Goal: Find specific page/section: Find specific page/section

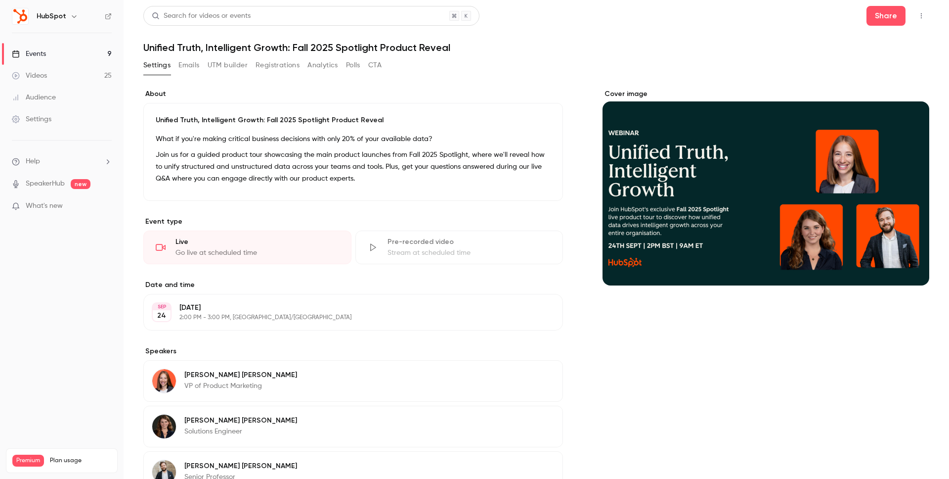
click at [277, 62] on button "Registrations" at bounding box center [278, 65] width 44 height 16
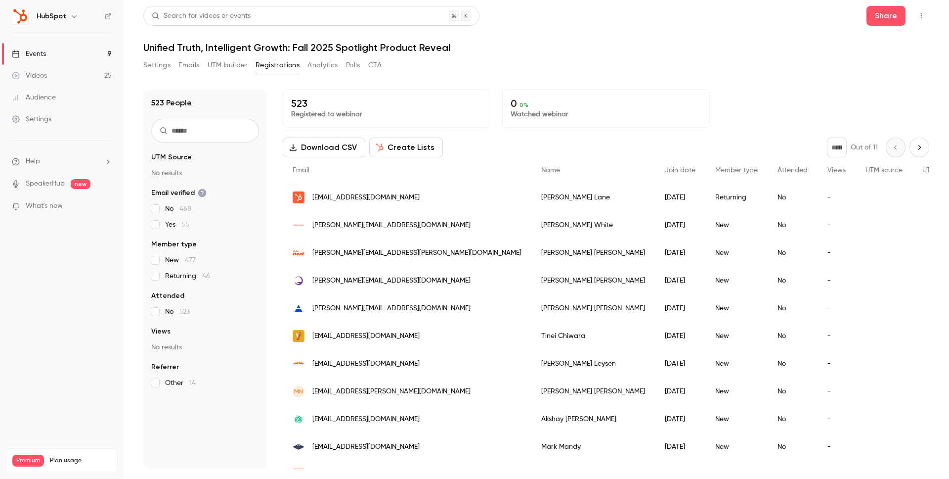
click at [150, 62] on button "Settings" at bounding box center [156, 65] width 27 height 16
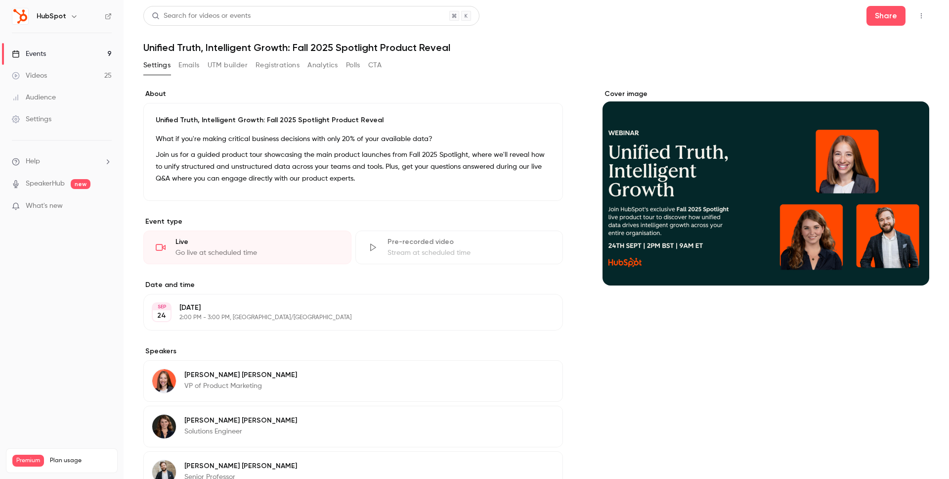
click at [181, 65] on button "Emails" at bounding box center [189, 65] width 21 height 16
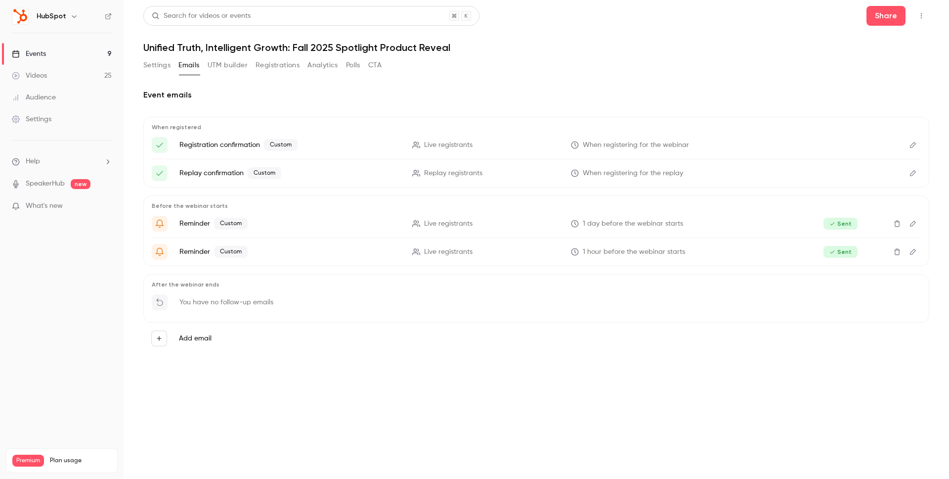
click at [355, 63] on button "Polls" at bounding box center [353, 65] width 14 height 16
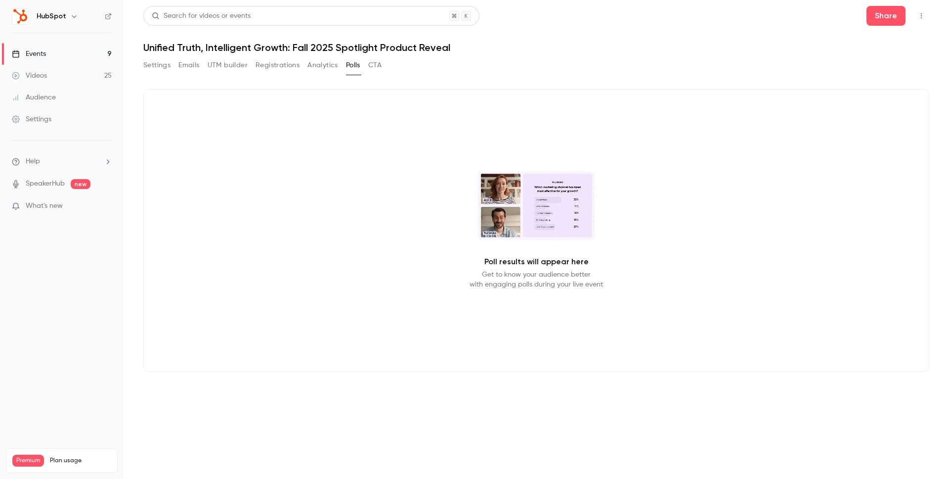
click at [151, 65] on button "Settings" at bounding box center [156, 65] width 27 height 16
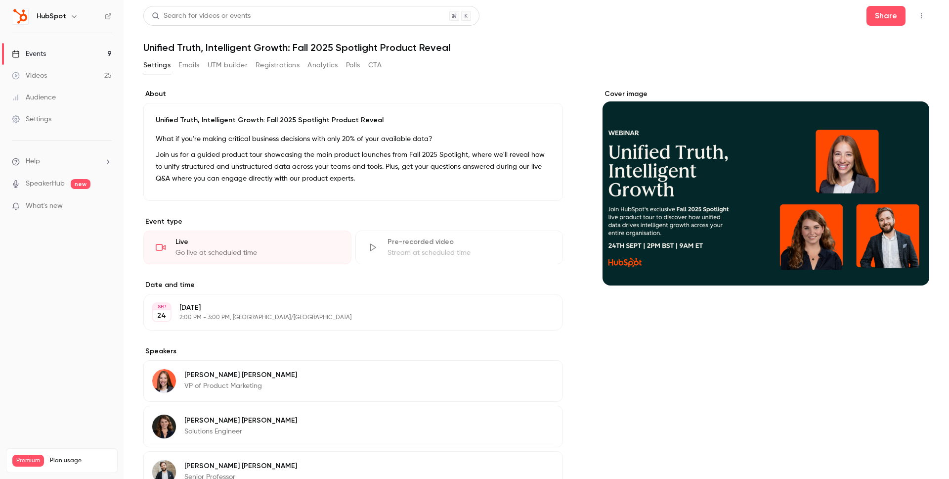
click at [39, 77] on div "Videos" at bounding box center [29, 76] width 35 height 10
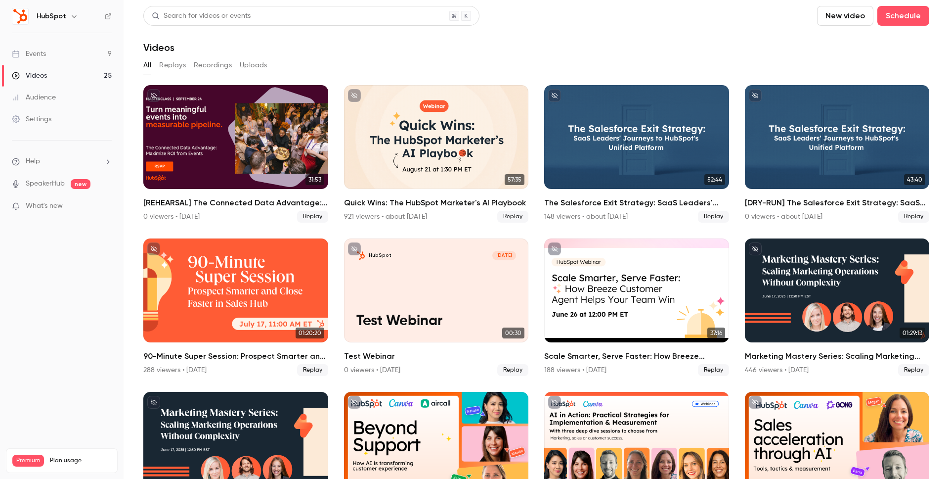
click at [27, 51] on div "Events" at bounding box center [29, 54] width 34 height 10
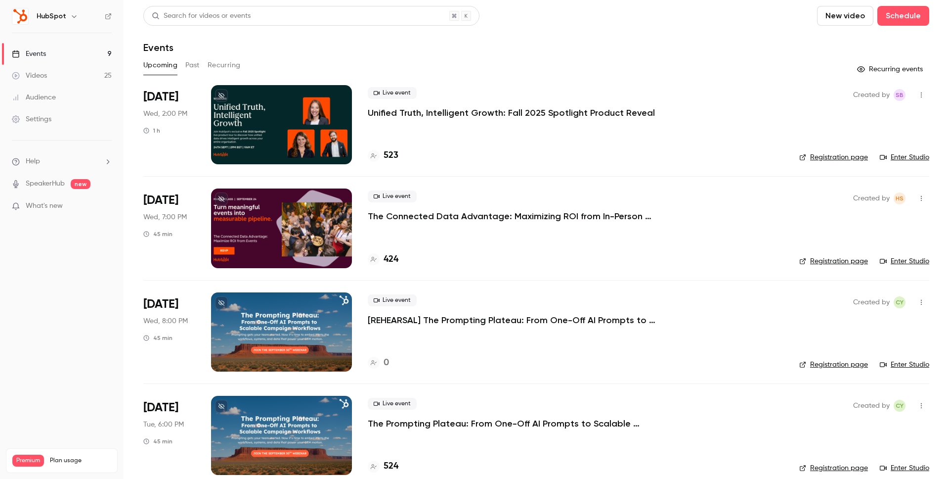
click at [383, 112] on p "Unified Truth, Intelligent Growth: Fall 2025 Spotlight Product Reveal" at bounding box center [511, 113] width 287 height 12
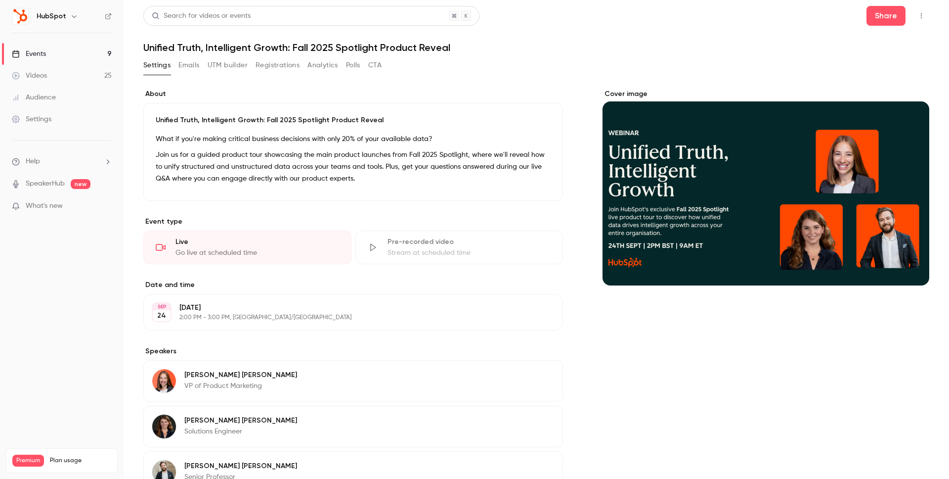
click at [921, 9] on button "button" at bounding box center [922, 16] width 16 height 16
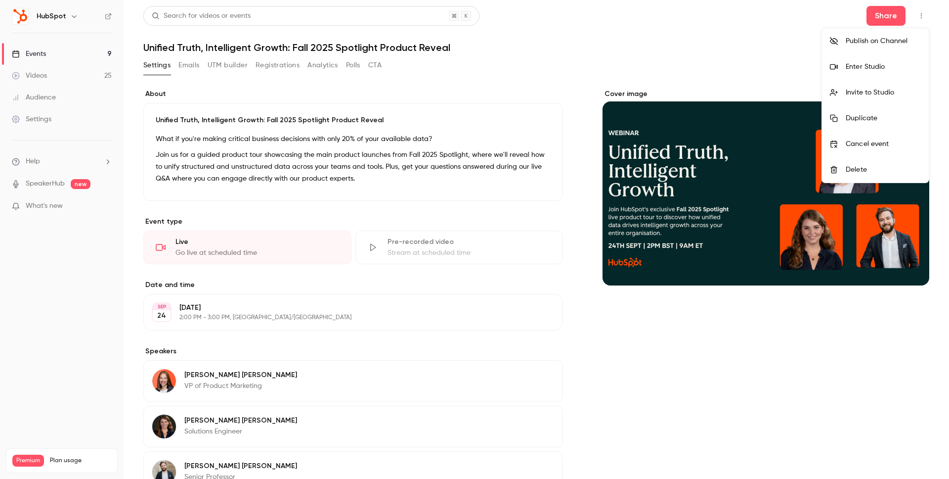
click at [872, 67] on div "Enter Studio" at bounding box center [883, 67] width 75 height 10
